Goal: Book appointment/travel/reservation

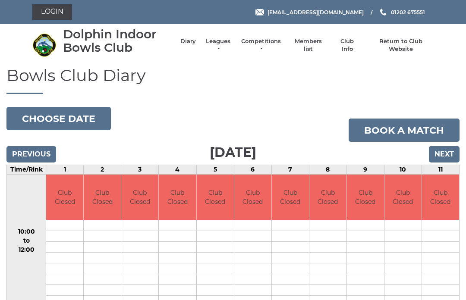
click at [42, 153] on input "Previous" at bounding box center [31, 154] width 50 height 16
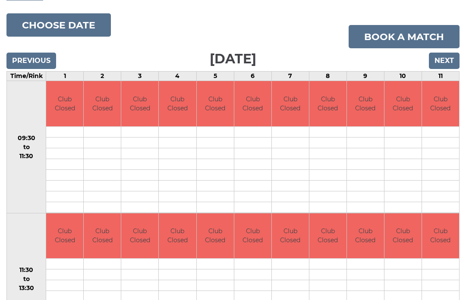
scroll to position [94, 0]
click at [443, 60] on input "Next" at bounding box center [444, 61] width 31 height 16
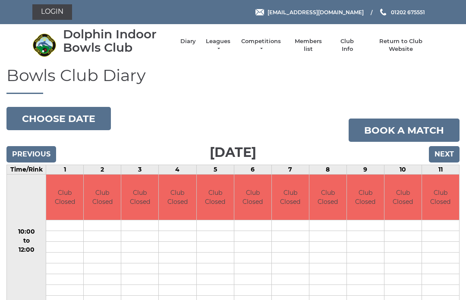
click at [445, 154] on input "Next" at bounding box center [444, 154] width 31 height 16
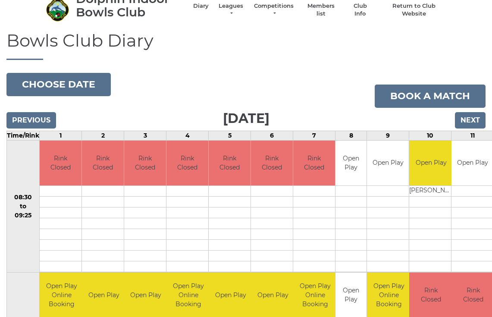
scroll to position [34, 0]
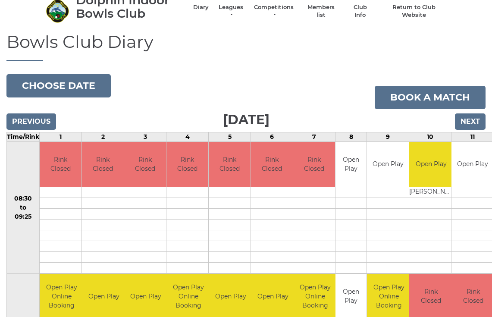
click at [475, 123] on input "Next" at bounding box center [470, 121] width 31 height 16
click at [476, 119] on input "Next" at bounding box center [470, 121] width 31 height 16
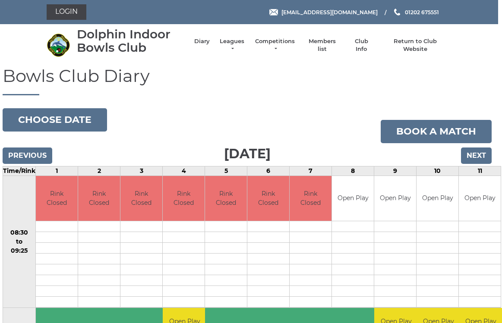
scroll to position [0, 3]
